Goal: Understand process/instructions

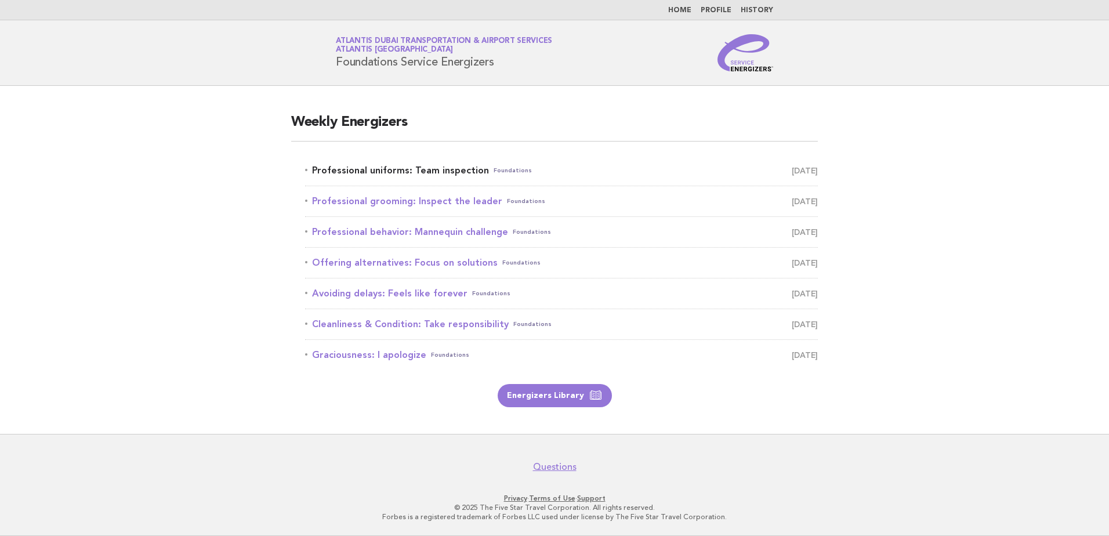
click at [410, 171] on link "Professional uniforms: Team inspection Foundations September 3" at bounding box center [561, 170] width 513 height 16
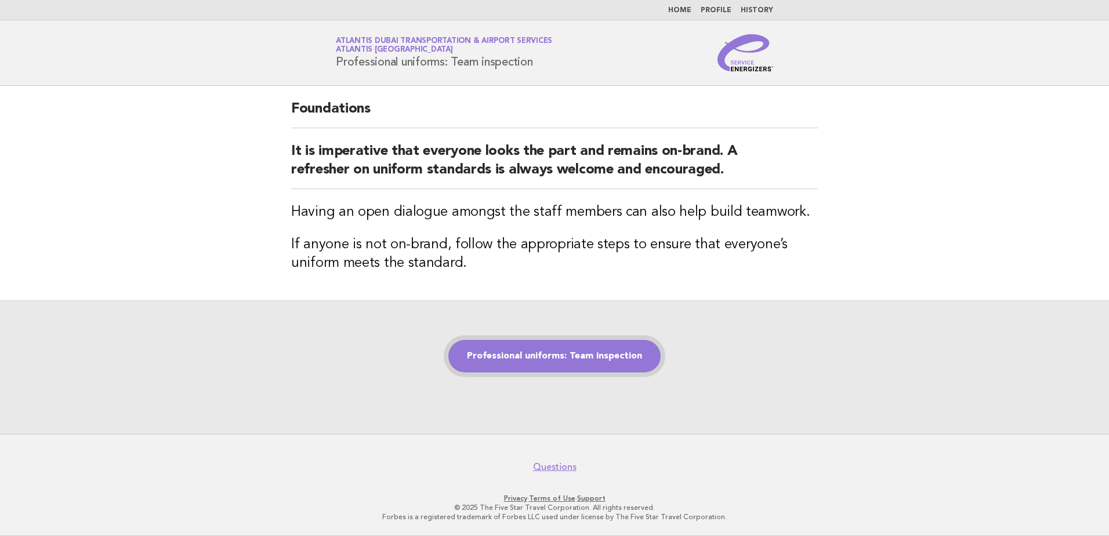
click at [536, 354] on link "Professional uniforms: Team inspection" at bounding box center [554, 356] width 212 height 32
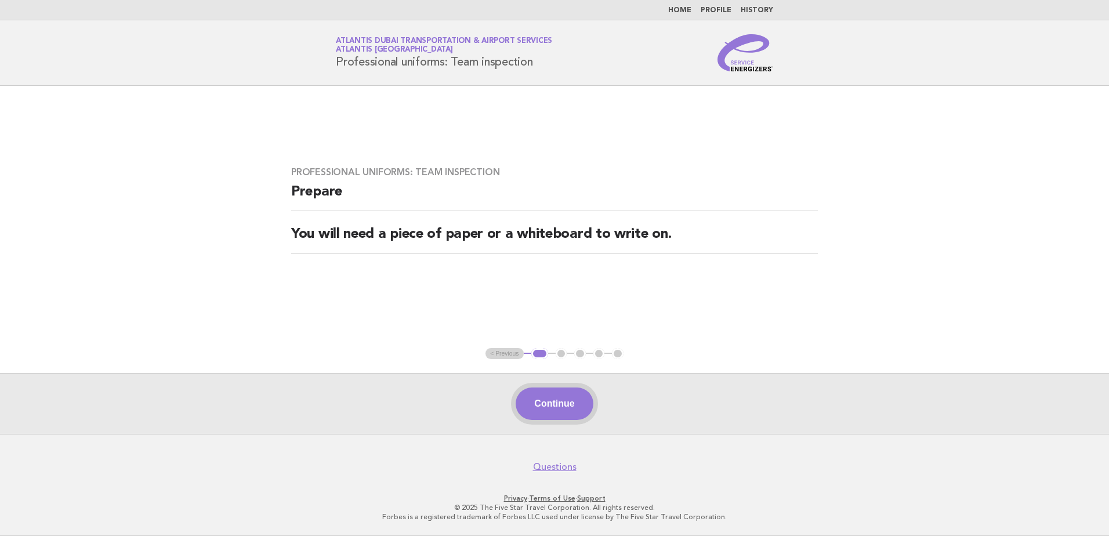
click at [561, 407] on button "Continue" at bounding box center [554, 403] width 77 height 32
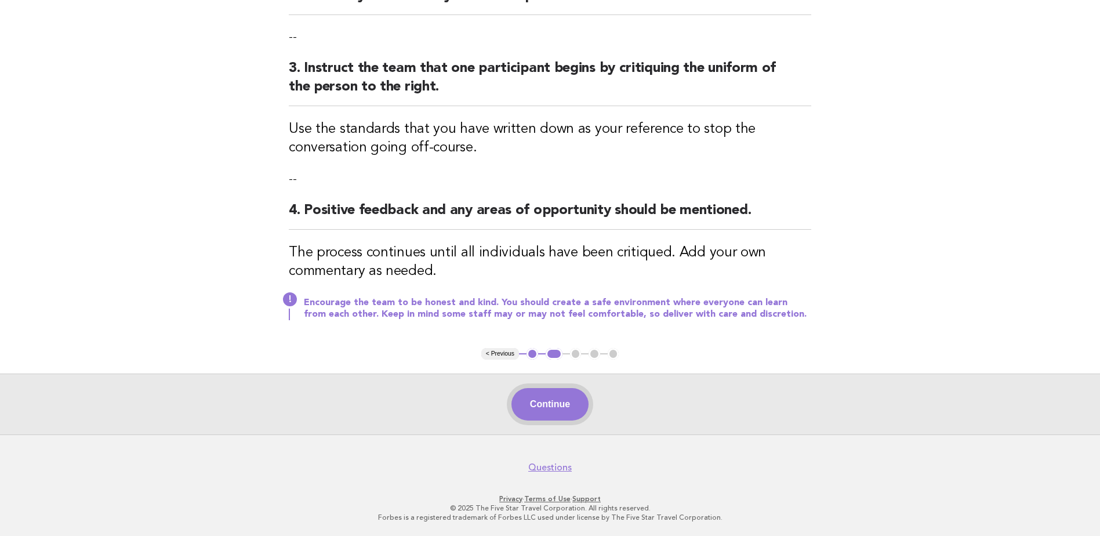
click at [543, 394] on button "Continue" at bounding box center [550, 404] width 77 height 32
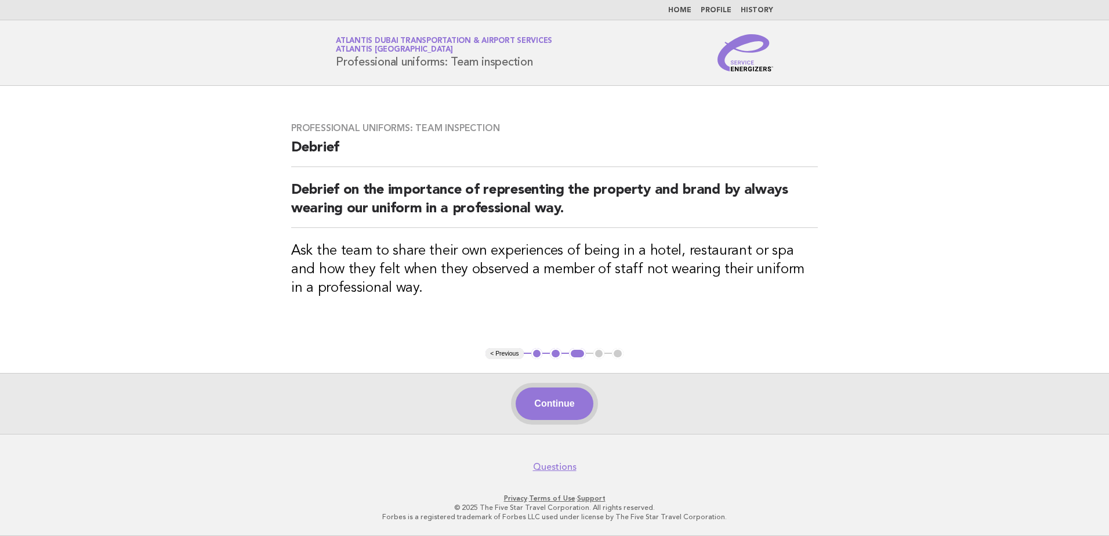
click at [567, 413] on button "Continue" at bounding box center [554, 403] width 77 height 32
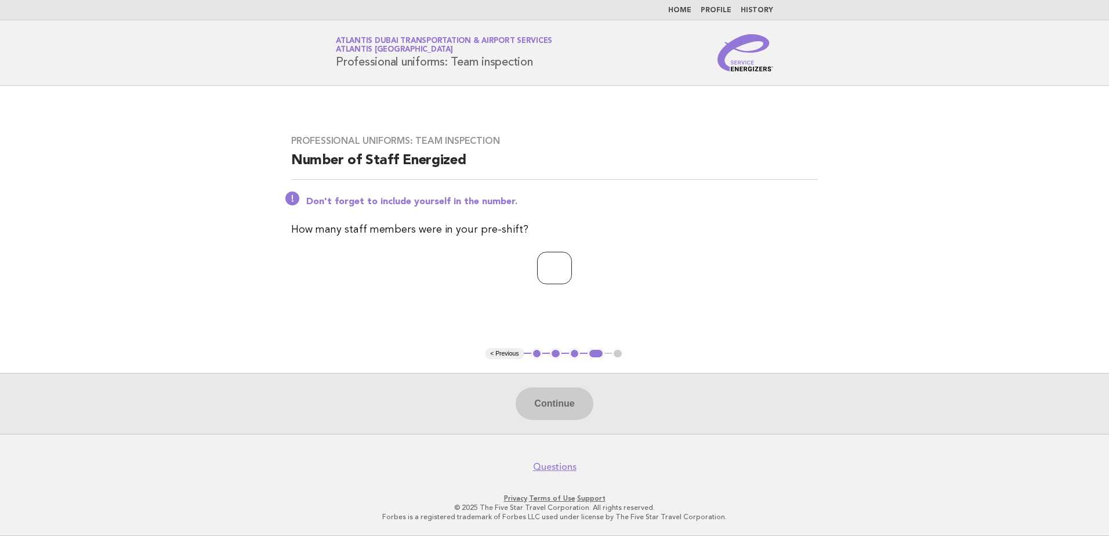
click at [547, 277] on input "number" at bounding box center [554, 268] width 35 height 32
type input "**"
click at [565, 398] on button "Continue" at bounding box center [554, 403] width 77 height 32
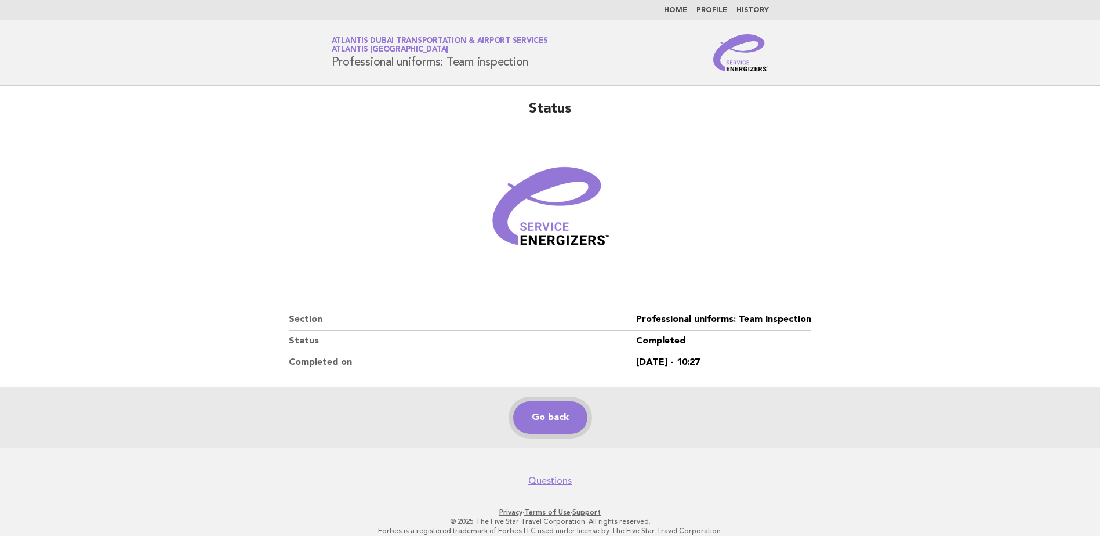
click at [549, 415] on link "Go back" at bounding box center [550, 417] width 74 height 32
